Goal: Navigation & Orientation: Understand site structure

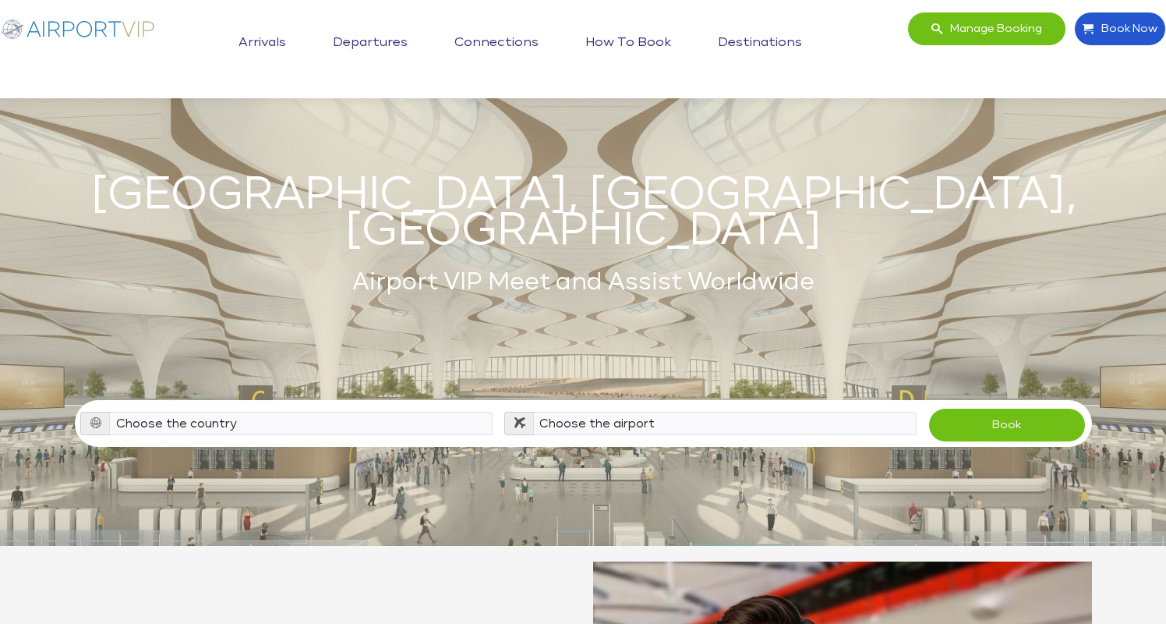
click at [277, 40] on link "Arrivals" at bounding box center [262, 42] width 55 height 39
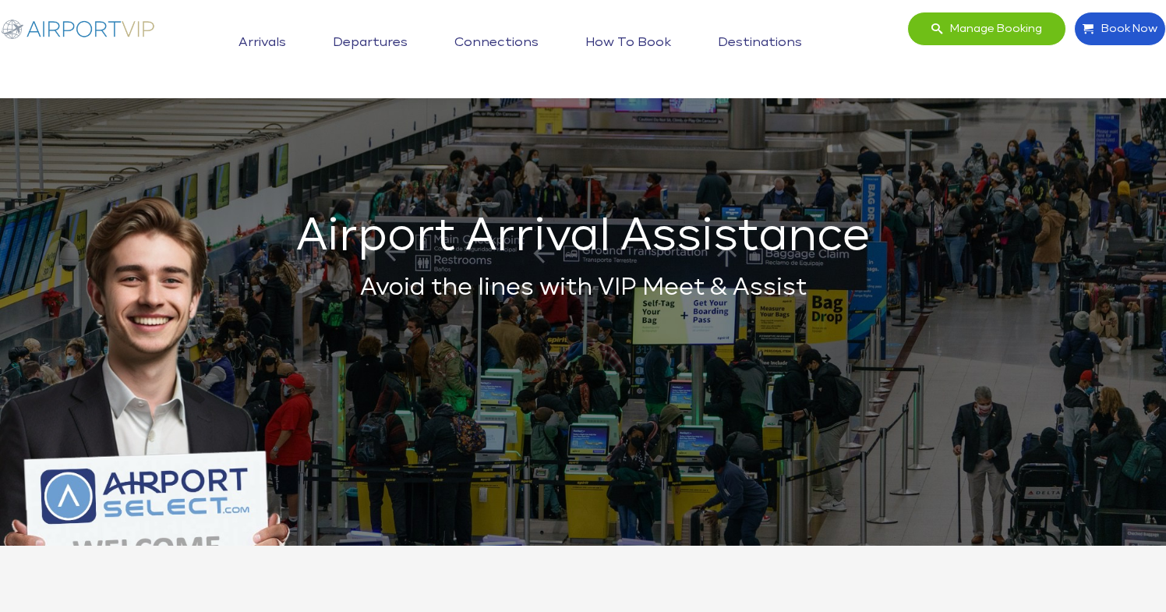
click at [378, 37] on link "Departures" at bounding box center [370, 42] width 83 height 39
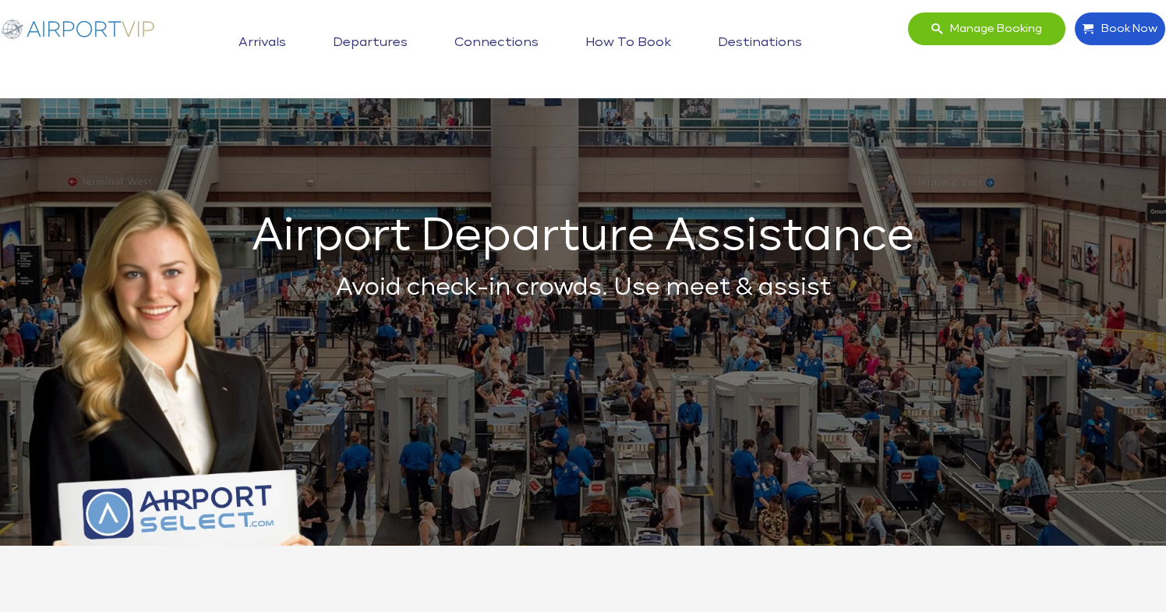
click at [511, 41] on link "Connections" at bounding box center [497, 42] width 92 height 39
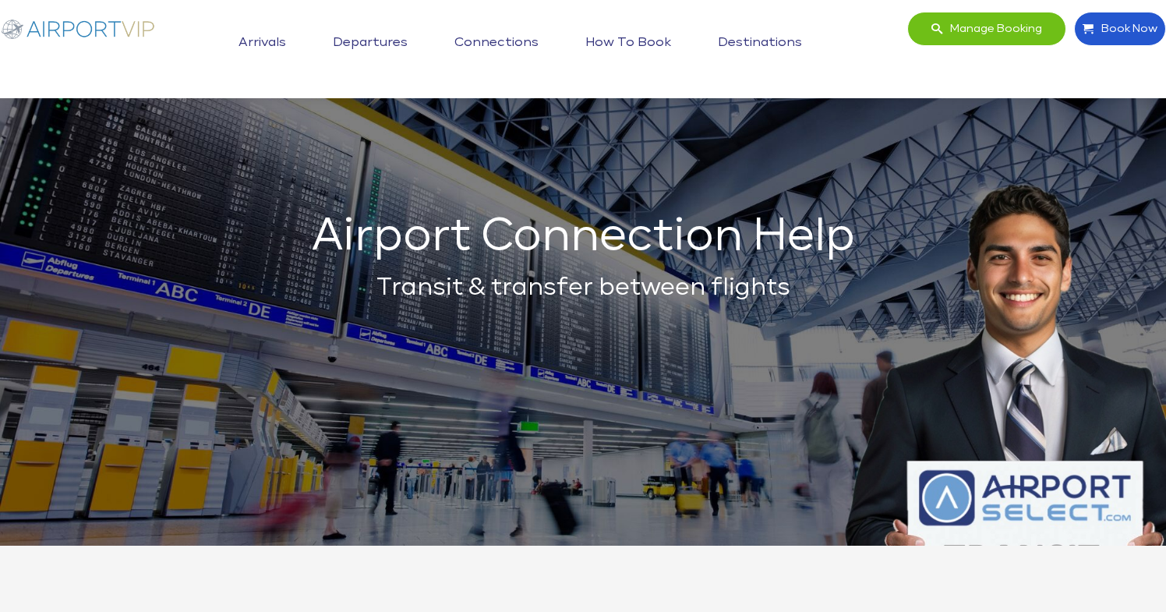
click at [399, 42] on link "Departures" at bounding box center [370, 42] width 83 height 39
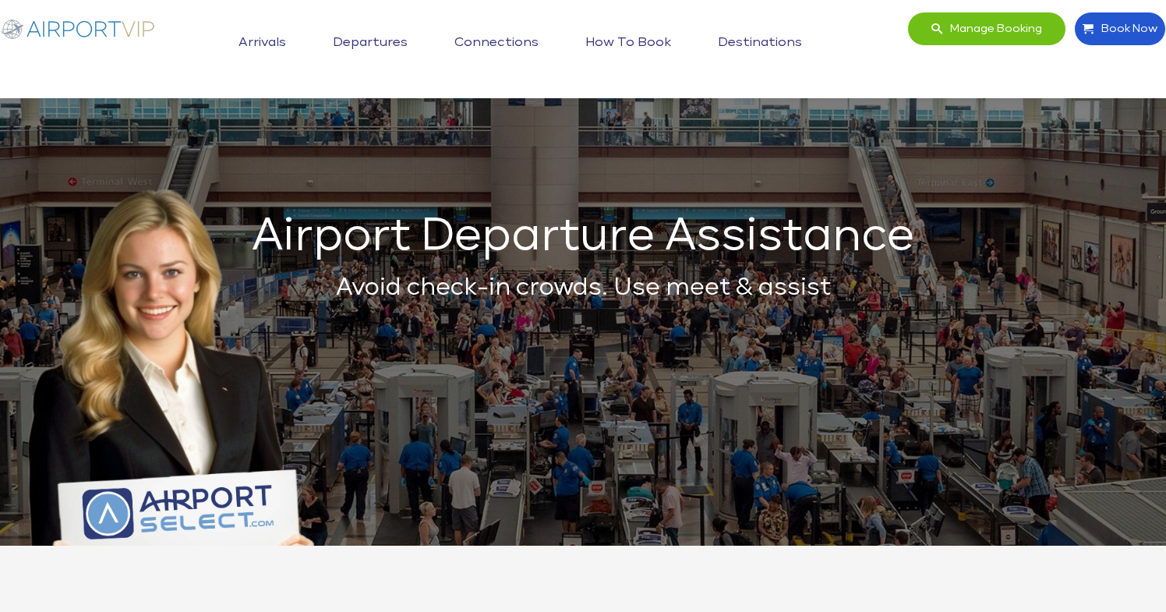
click at [257, 45] on link "Arrivals" at bounding box center [262, 42] width 55 height 39
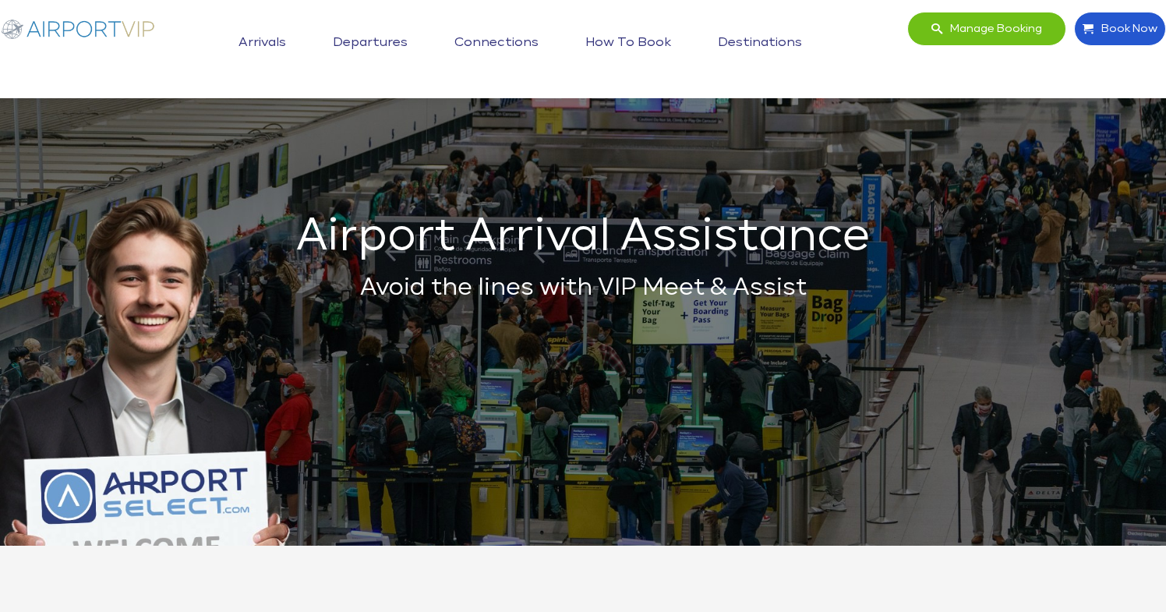
click at [374, 39] on link "Departures" at bounding box center [370, 42] width 83 height 39
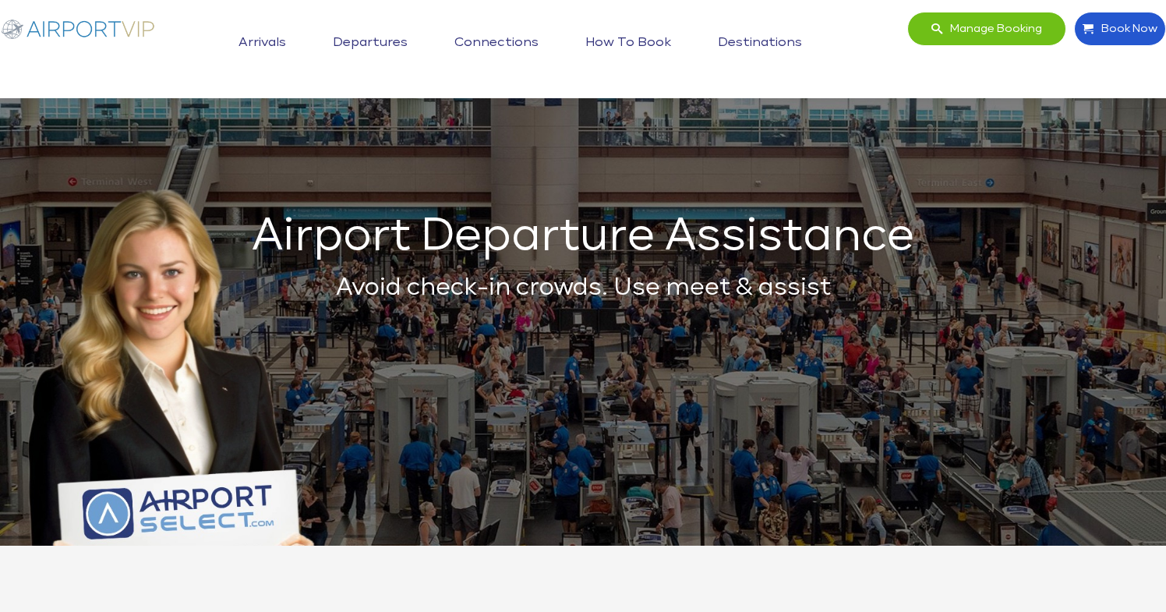
click at [514, 32] on link "Connections" at bounding box center [497, 42] width 92 height 39
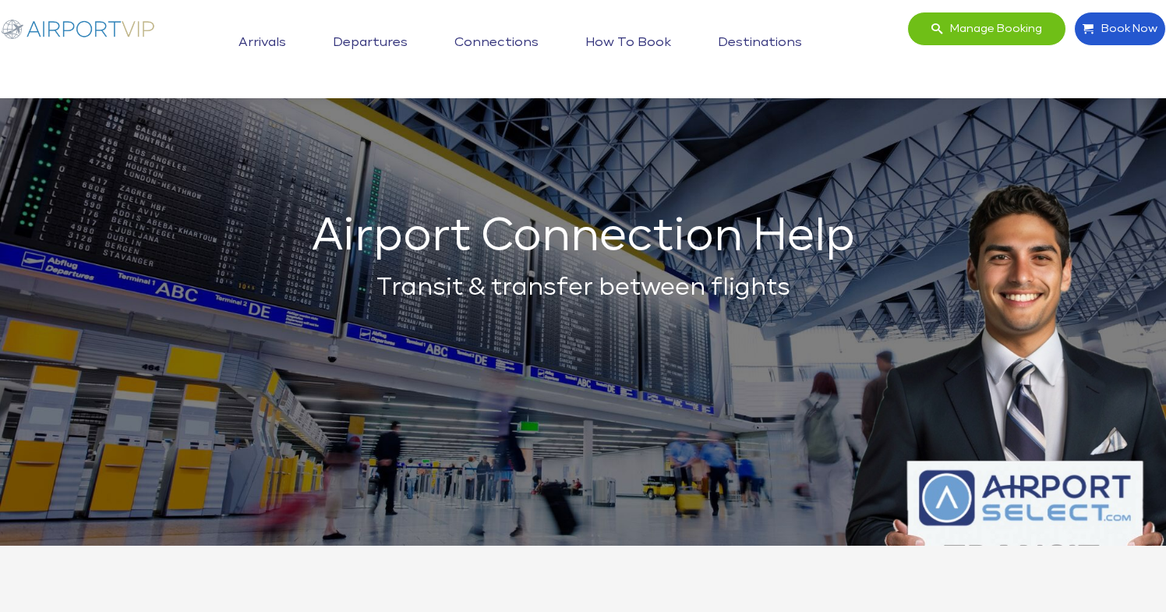
click at [654, 35] on link "How to book" at bounding box center [628, 42] width 94 height 39
